Goal: Task Accomplishment & Management: Manage account settings

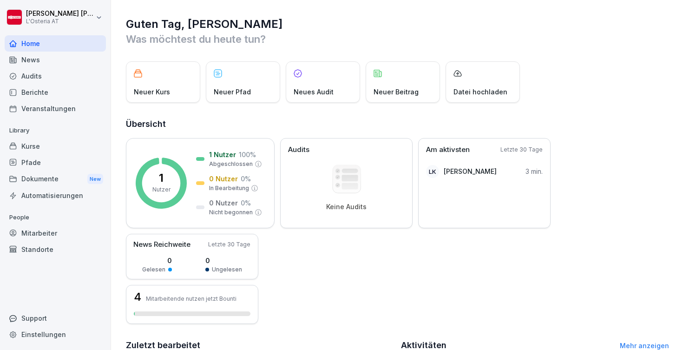
click at [50, 147] on div "Kurse" at bounding box center [55, 146] width 101 height 16
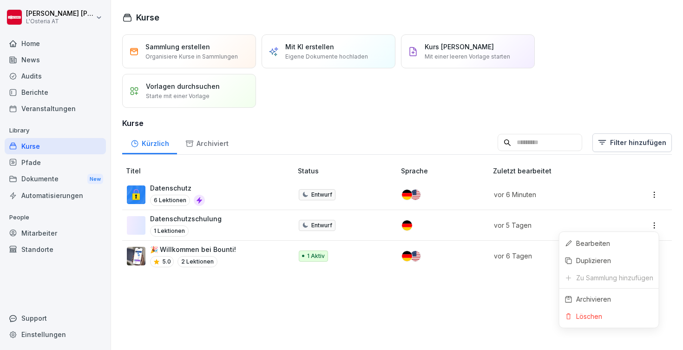
click at [654, 228] on html "[PERSON_NAME] L'Osteria AT Home News Audits Berichte Veranstaltungen Library Ku…" at bounding box center [341, 175] width 683 height 350
click at [592, 298] on div "Archivieren" at bounding box center [594, 299] width 35 height 10
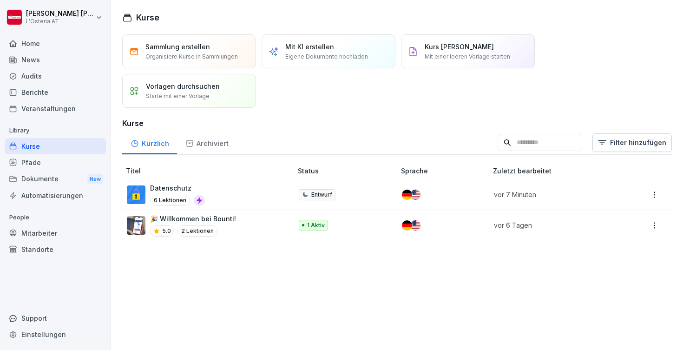
click at [176, 187] on p "Datenschutz" at bounding box center [177, 188] width 55 height 10
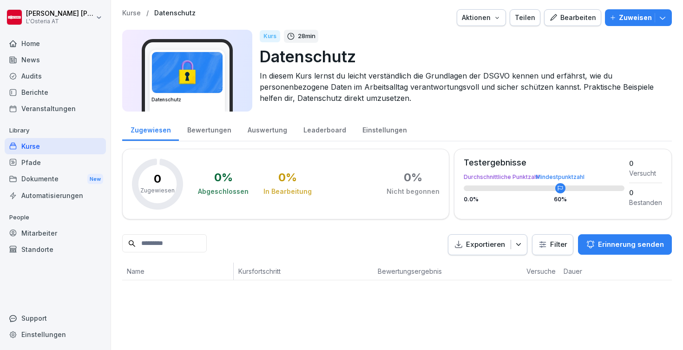
click at [572, 17] on div "Bearbeiten" at bounding box center [573, 18] width 47 height 10
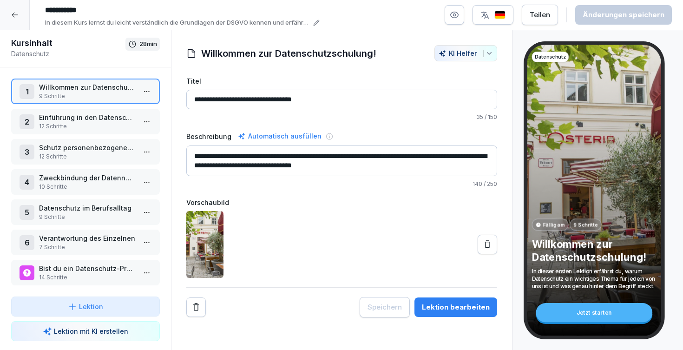
click at [460, 10] on button "button" at bounding box center [455, 15] width 20 height 20
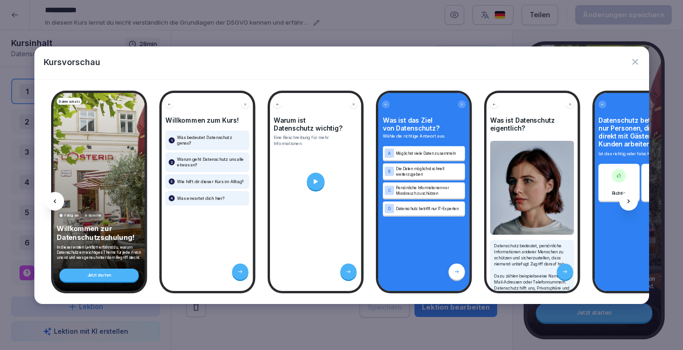
click at [634, 62] on icon "button" at bounding box center [635, 61] width 9 height 9
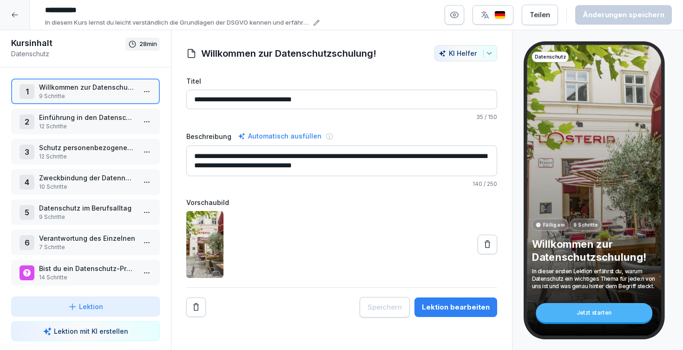
click at [547, 15] on div "Teilen" at bounding box center [540, 15] width 20 height 10
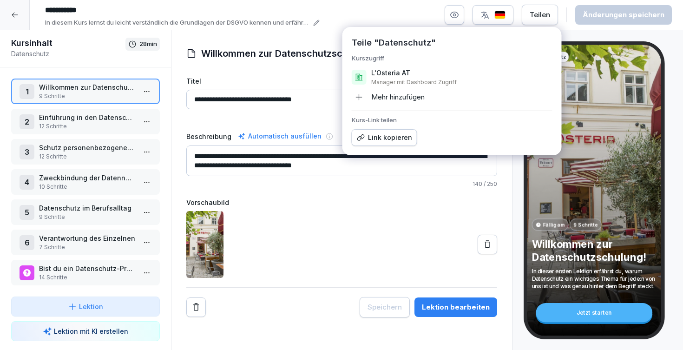
click at [396, 12] on div "**********" at bounding box center [356, 14] width 631 height 25
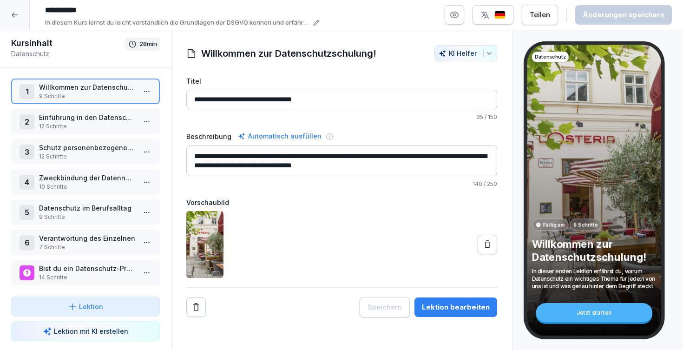
click at [464, 17] on button "button" at bounding box center [455, 15] width 20 height 20
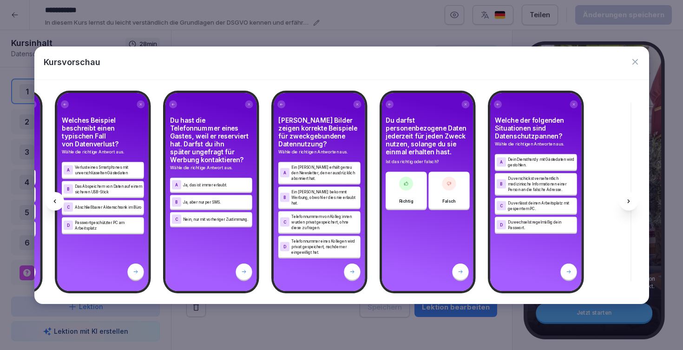
scroll to position [0, 8622]
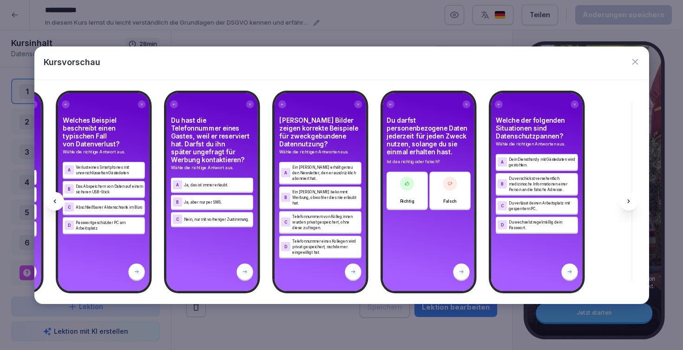
click at [638, 60] on icon "button" at bounding box center [635, 61] width 9 height 9
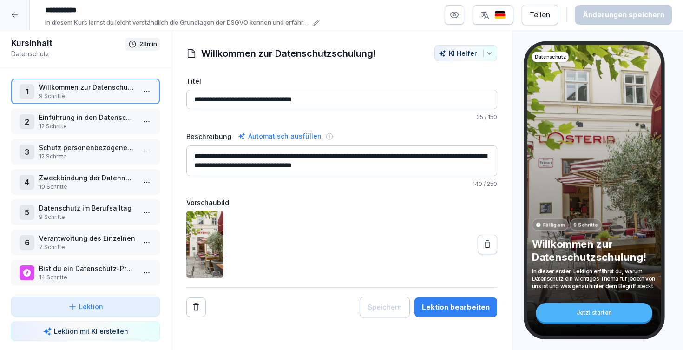
click at [447, 304] on div "Lektion bearbeiten" at bounding box center [456, 307] width 68 height 10
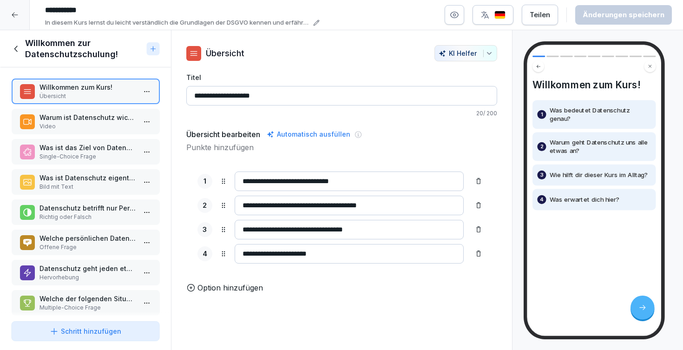
click at [74, 155] on p "Single-Choice Frage" at bounding box center [87, 156] width 97 height 8
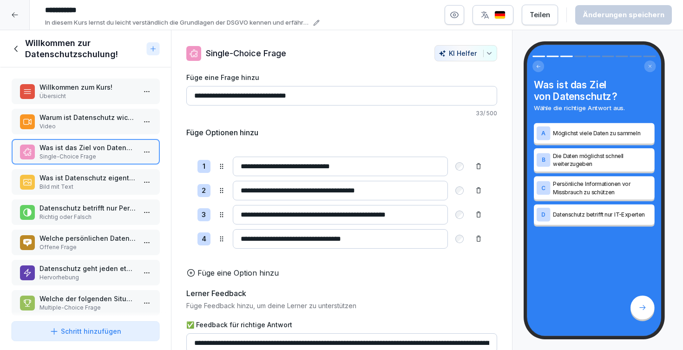
click at [74, 171] on div "Was ist Datenschutz eigentlich? Bild mit Text" at bounding box center [85, 182] width 149 height 26
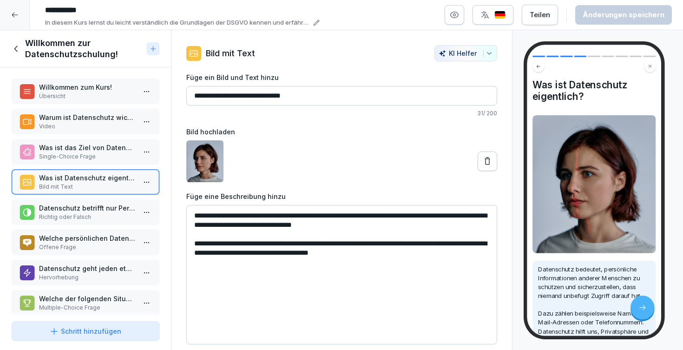
click at [77, 208] on p "Datenschutz betrifft nur Personen, die direkt mit Gästen oder Kunden arbeiten." at bounding box center [87, 208] width 97 height 10
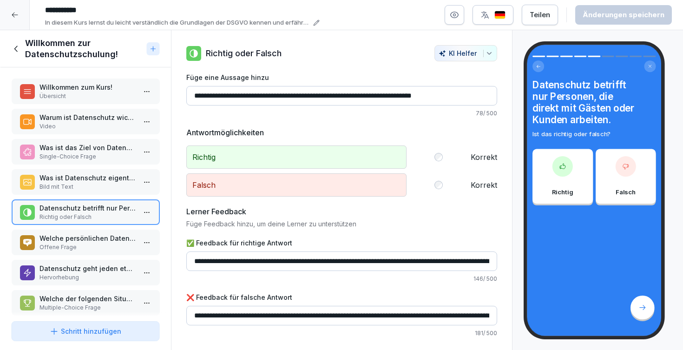
click at [85, 242] on p "Welche persönlichen Daten nutzt du selbst in deinem Arbeitsalltag? Schreibe ein…" at bounding box center [87, 238] width 97 height 10
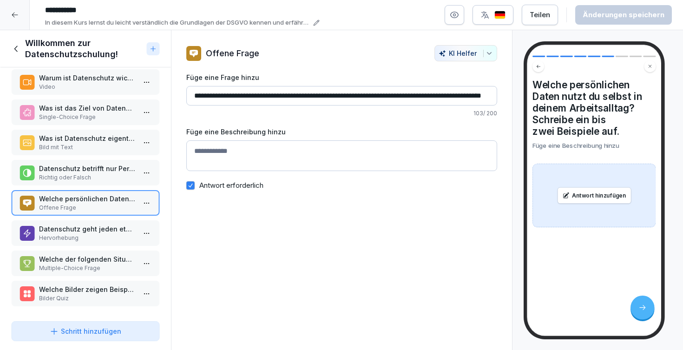
scroll to position [40, 0]
click at [87, 262] on p "Welche der folgenden Situationen betreffen das Thema Datenschutz?" at bounding box center [87, 259] width 97 height 10
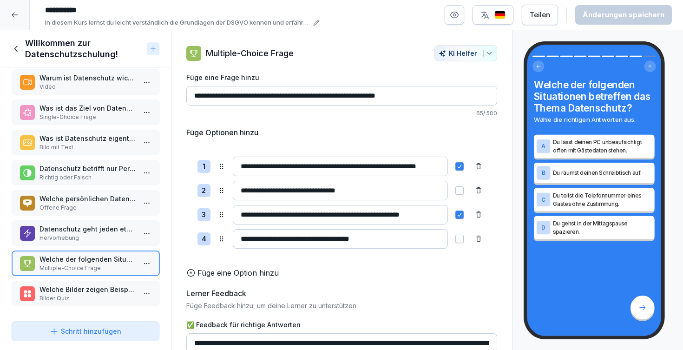
click at [87, 236] on p "Hervorhebung" at bounding box center [87, 238] width 97 height 8
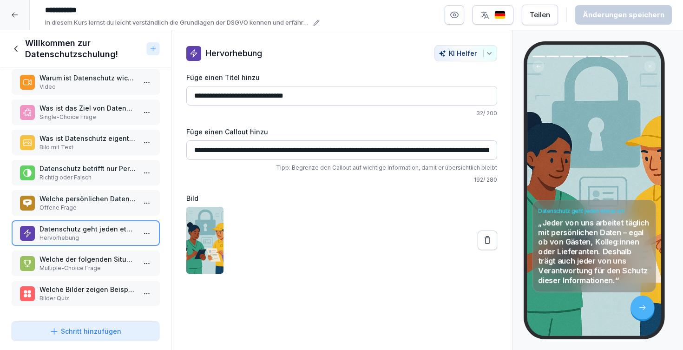
click at [89, 257] on p "Welche der folgenden Situationen betreffen das Thema Datenschutz?" at bounding box center [87, 259] width 97 height 10
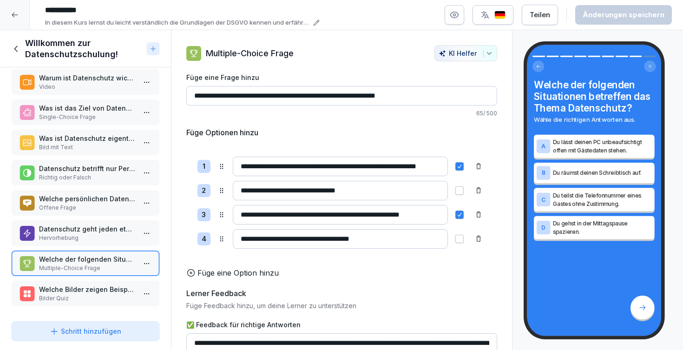
click at [91, 230] on p "Datenschutz geht jeden etwas an!" at bounding box center [87, 229] width 97 height 10
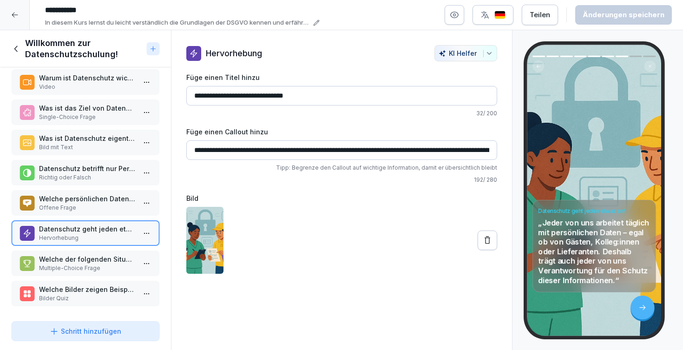
click at [91, 262] on p "Welche der folgenden Situationen betreffen das Thema Datenschutz?" at bounding box center [87, 259] width 97 height 10
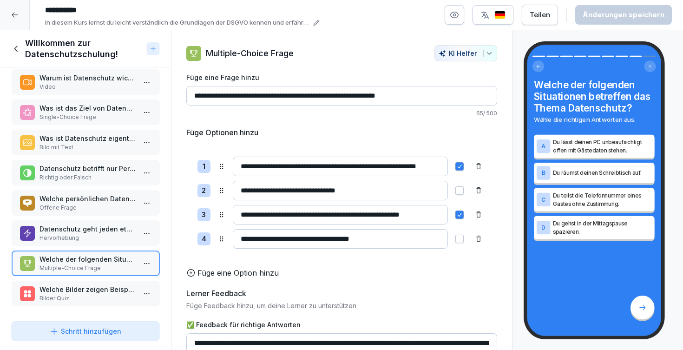
click at [91, 289] on p "Welche Bilder zeigen Beispiele für Datenschutz-Risiken im Arbeitsalltag?" at bounding box center [87, 290] width 97 height 10
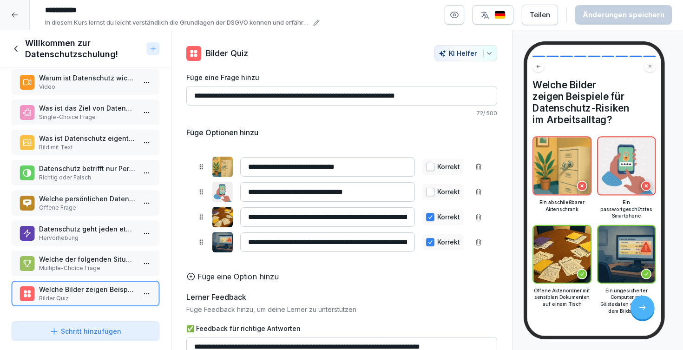
click at [13, 46] on icon at bounding box center [16, 49] width 10 height 10
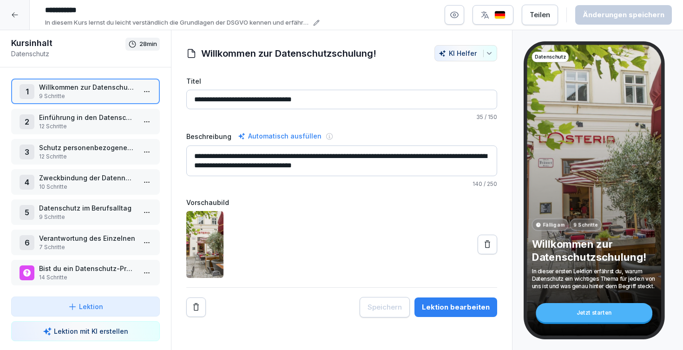
click at [62, 119] on p "Einführung in den Datenschutz" at bounding box center [87, 118] width 97 height 10
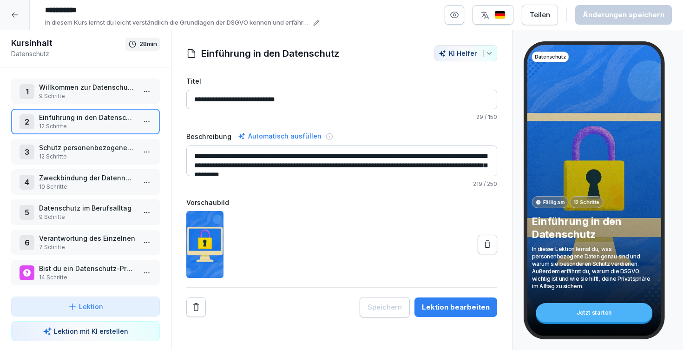
click at [441, 305] on div "Lektion bearbeiten" at bounding box center [456, 307] width 68 height 10
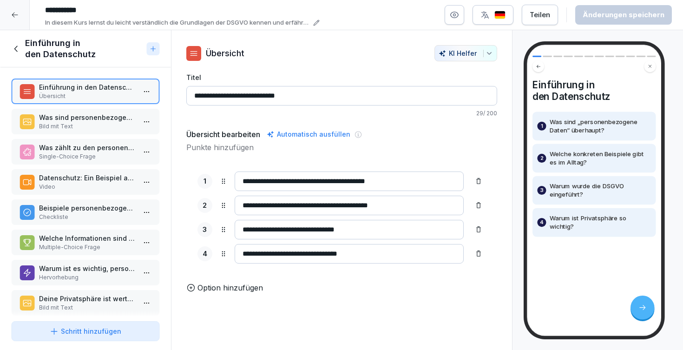
click at [76, 119] on p "Was sind personenbezogene Daten?" at bounding box center [87, 118] width 97 height 10
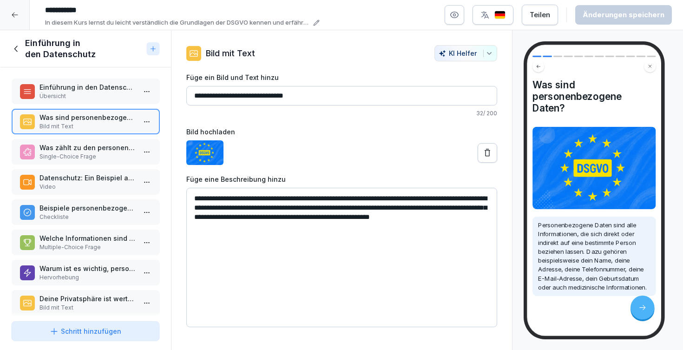
click at [80, 148] on p "Was zählt zu den personenbezogenen Daten?" at bounding box center [87, 148] width 97 height 10
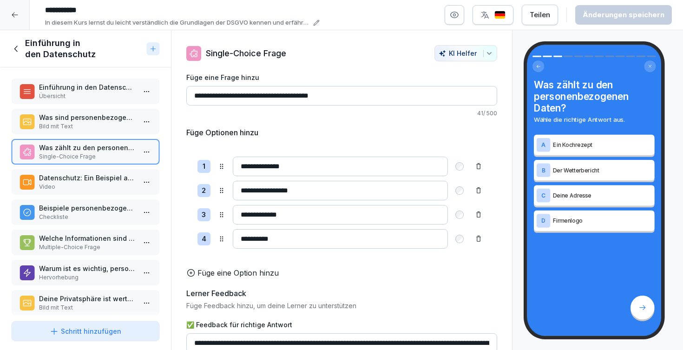
click at [82, 171] on div "Datenschutz: Ein Beispiel aus dem Alltag Video" at bounding box center [85, 182] width 149 height 26
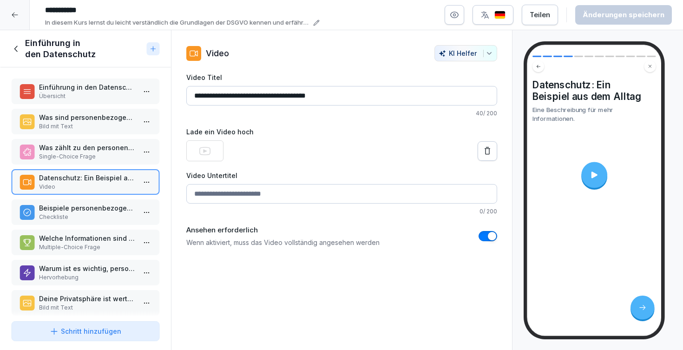
click at [88, 203] on p "Beispiele personenbezogener Daten:" at bounding box center [87, 208] width 97 height 10
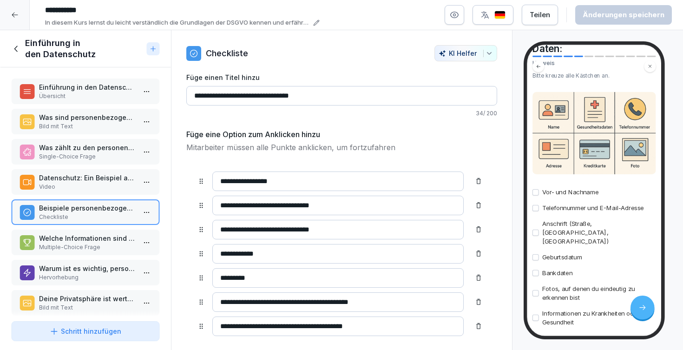
scroll to position [84, 0]
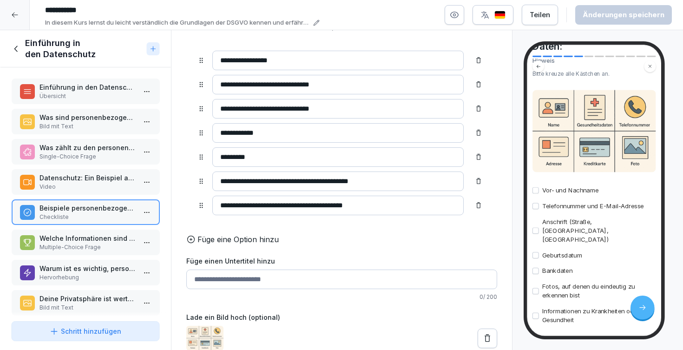
click at [84, 238] on p "Welche Informationen sind personenbezogene Daten?" at bounding box center [87, 238] width 97 height 10
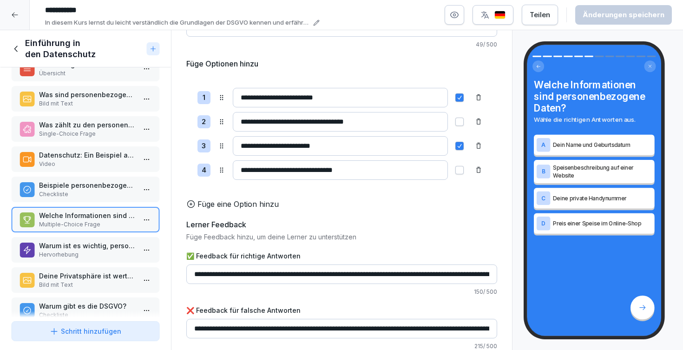
scroll to position [35, 0]
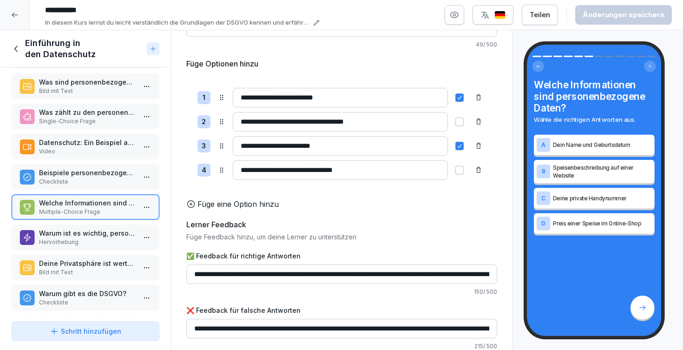
click at [83, 241] on p "Hervorhebung" at bounding box center [87, 242] width 97 height 8
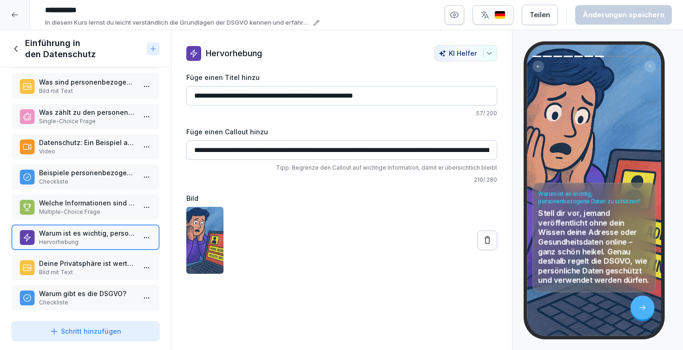
scroll to position [43, 0]
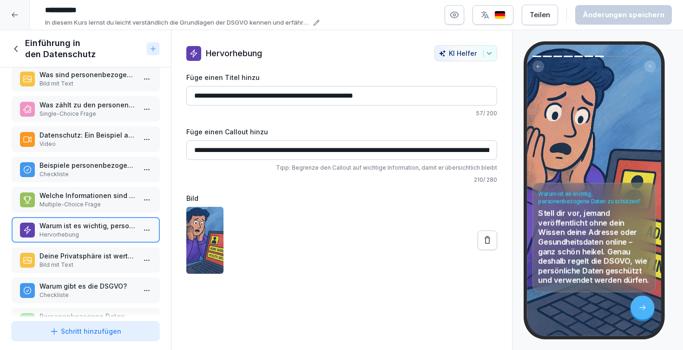
click at [67, 260] on p "Deine Privatsphäre ist wertvoll" at bounding box center [87, 256] width 97 height 10
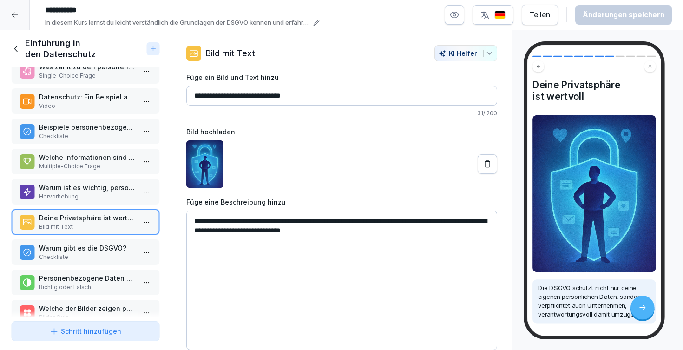
scroll to position [81, 0]
click at [69, 254] on p "Checkliste" at bounding box center [87, 256] width 97 height 8
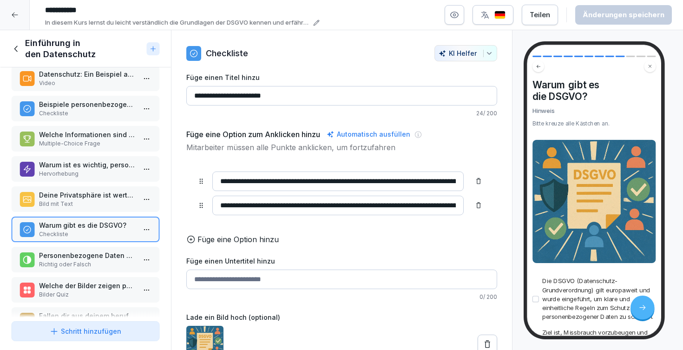
scroll to position [105, 0]
click at [72, 255] on p "Personenbezogene Daten sind Informationen, mit denen man eine Person direkt ode…" at bounding box center [87, 255] width 97 height 10
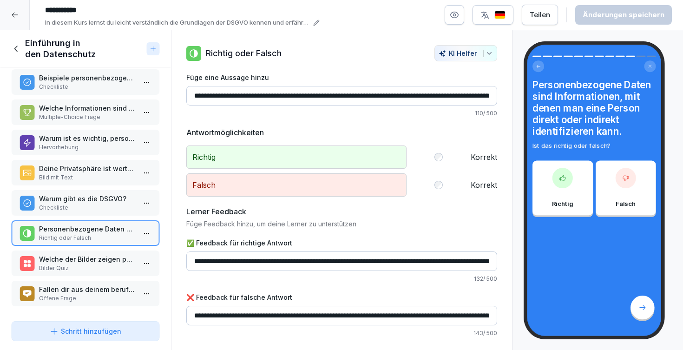
scroll to position [130, 0]
click at [81, 258] on p "Welche der Bilder zeigen personenbezogene Daten?" at bounding box center [87, 259] width 97 height 10
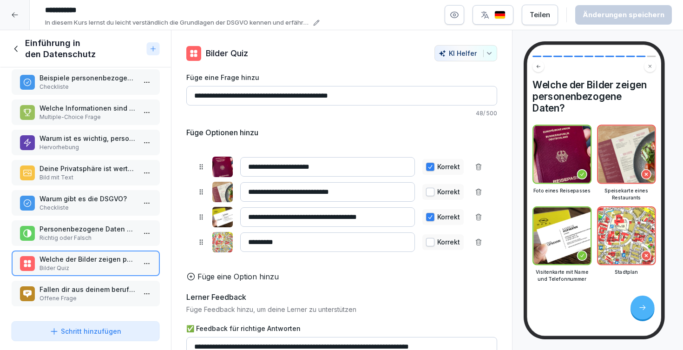
click at [87, 289] on p "Fallen dir aus deinem beruflichen Alltag Beispiele ein, wo du personenbezogene …" at bounding box center [87, 290] width 97 height 10
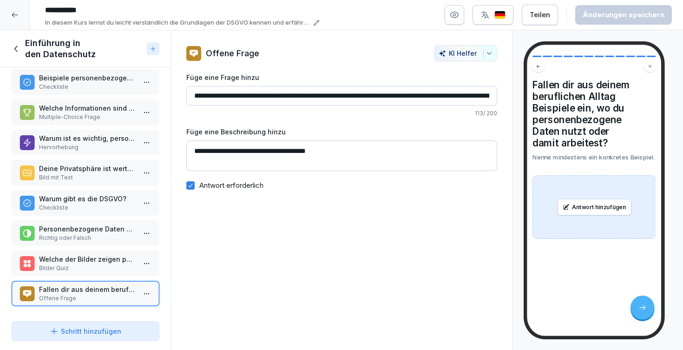
click at [19, 49] on icon at bounding box center [16, 49] width 10 height 10
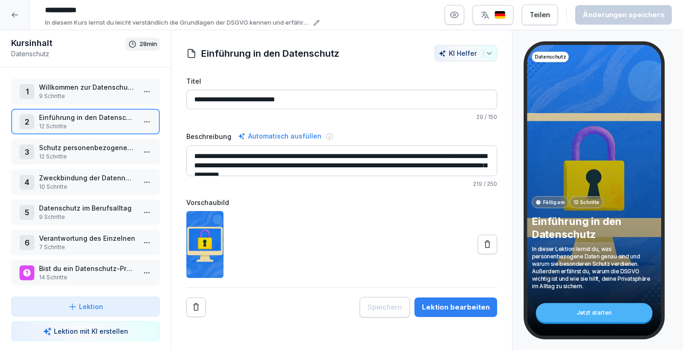
click at [15, 15] on icon at bounding box center [15, 15] width 6 height 5
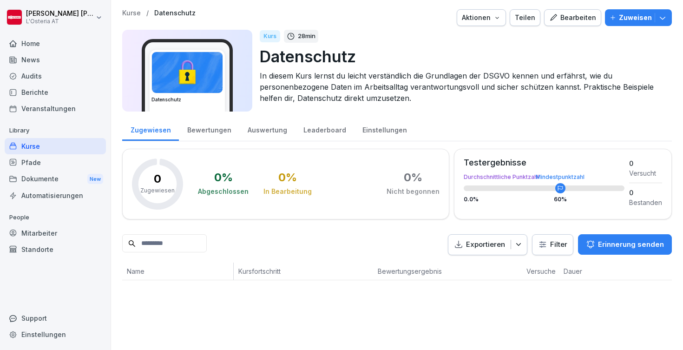
click at [42, 237] on div "Mitarbeiter" at bounding box center [55, 233] width 101 height 16
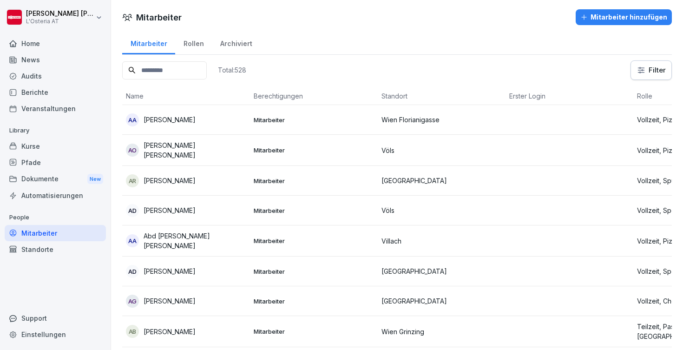
click at [193, 68] on input at bounding box center [164, 70] width 85 height 18
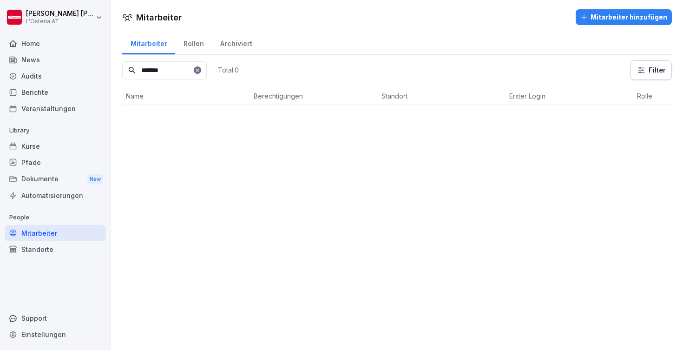
click at [207, 71] on input "*******" at bounding box center [164, 70] width 85 height 18
type input "*"
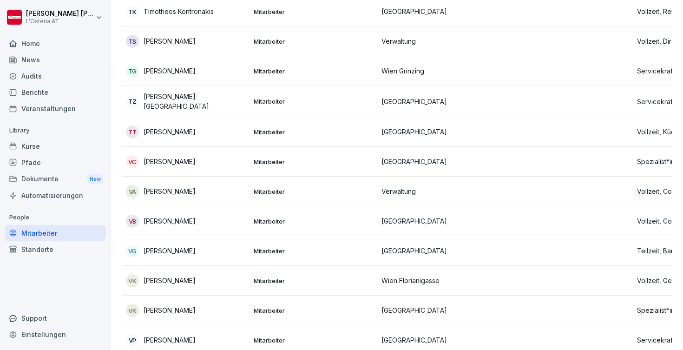
scroll to position [14630, 0]
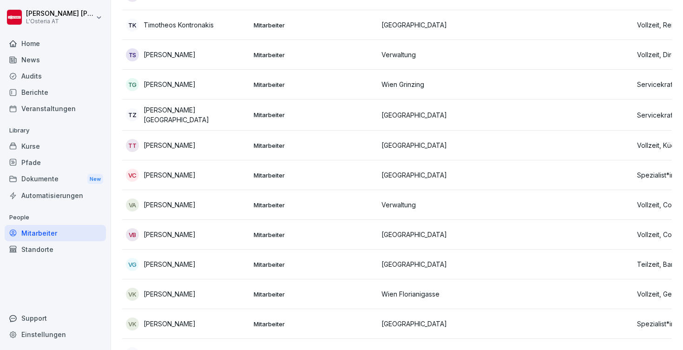
click at [50, 231] on div "Mitarbeiter" at bounding box center [55, 233] width 101 height 16
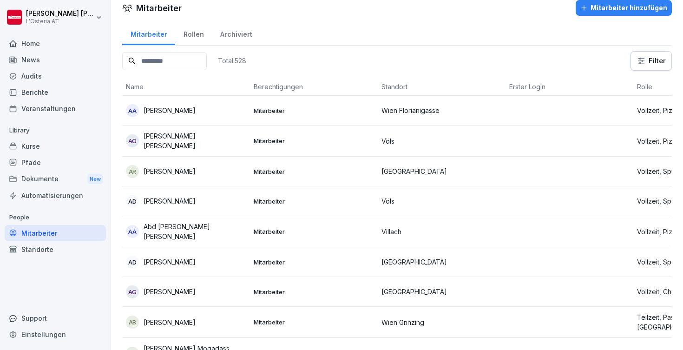
click at [44, 332] on div "Einstellungen" at bounding box center [55, 334] width 101 height 16
select select "**"
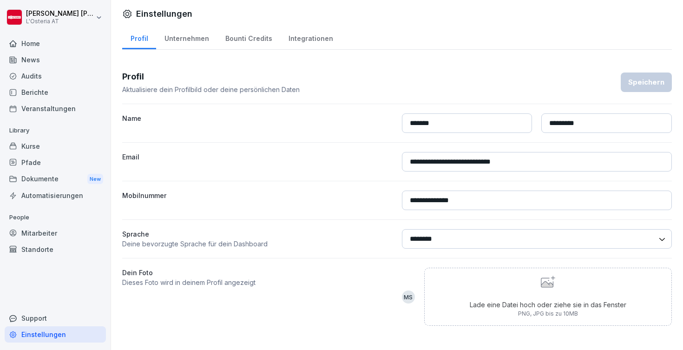
scroll to position [2, 0]
click at [40, 230] on div "Mitarbeiter" at bounding box center [55, 233] width 101 height 16
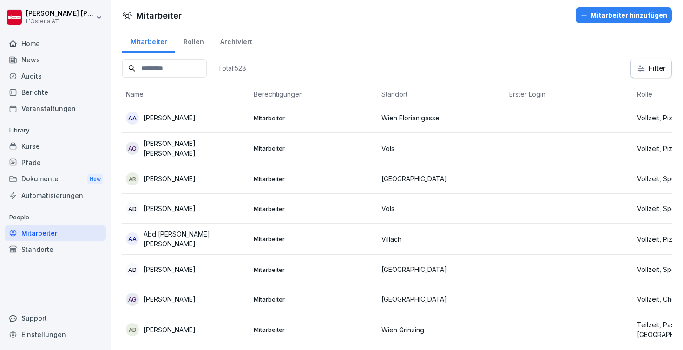
click at [234, 40] on div "Archiviert" at bounding box center [236, 41] width 48 height 24
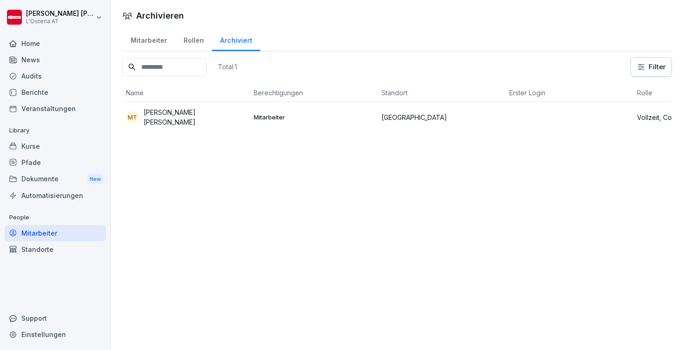
click at [192, 42] on div "Rollen" at bounding box center [193, 39] width 37 height 24
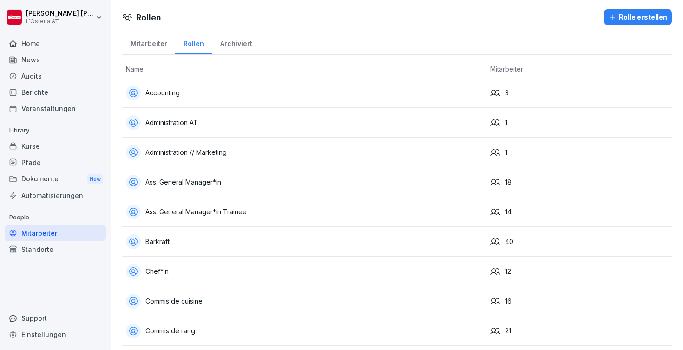
click at [151, 45] on div "Mitarbeiter" at bounding box center [148, 43] width 53 height 24
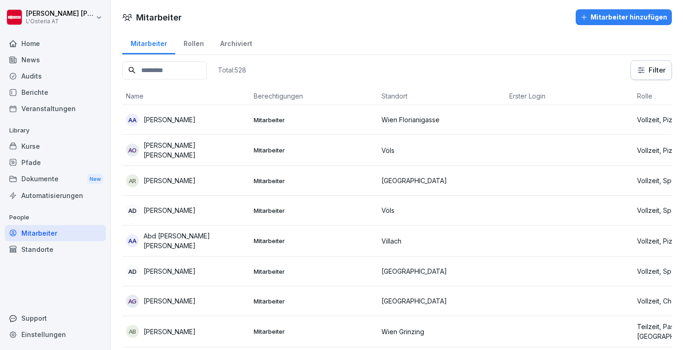
click at [196, 43] on div "Rollen" at bounding box center [193, 43] width 37 height 24
